Goal: Navigation & Orientation: Find specific page/section

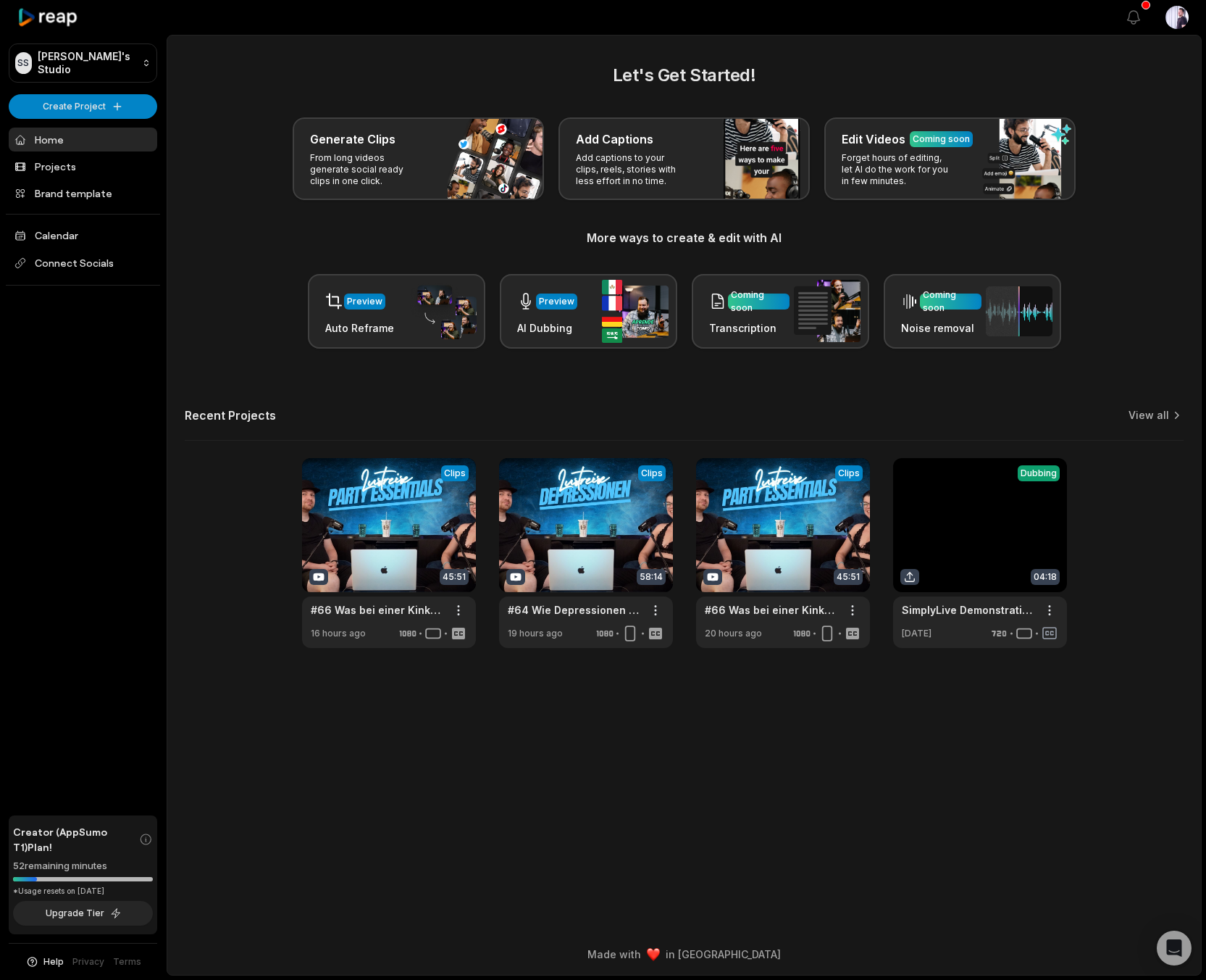
click at [217, 368] on div "Let's Get Started! Generate Clips From long videos generate social ready clips …" at bounding box center [685, 355] width 1034 height 585
click at [75, 240] on link "Calendar" at bounding box center [82, 235] width 149 height 24
